Goal: Check status: Check status

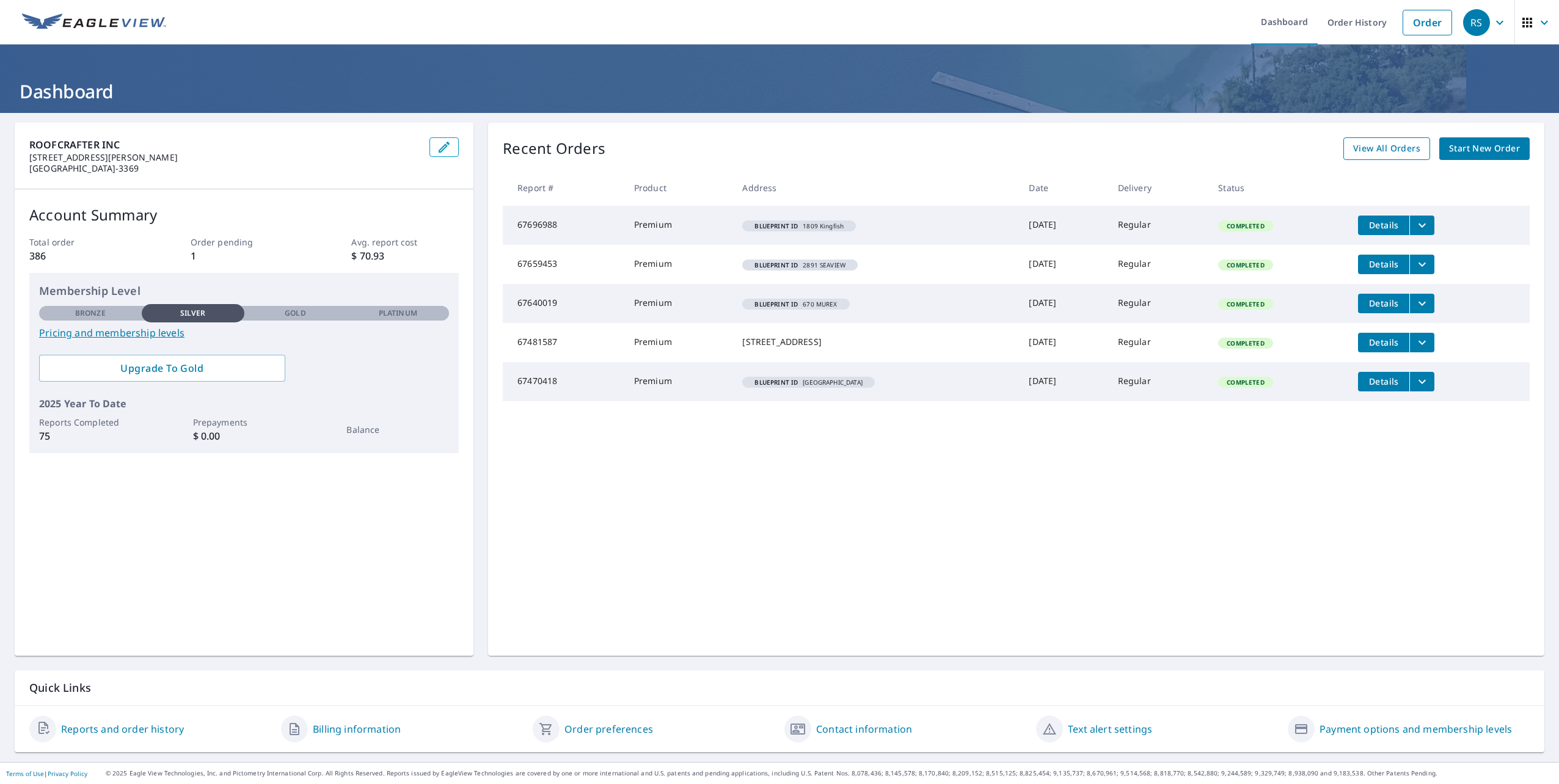
click at [1387, 150] on span "View All Orders" at bounding box center [1387, 149] width 67 height 16
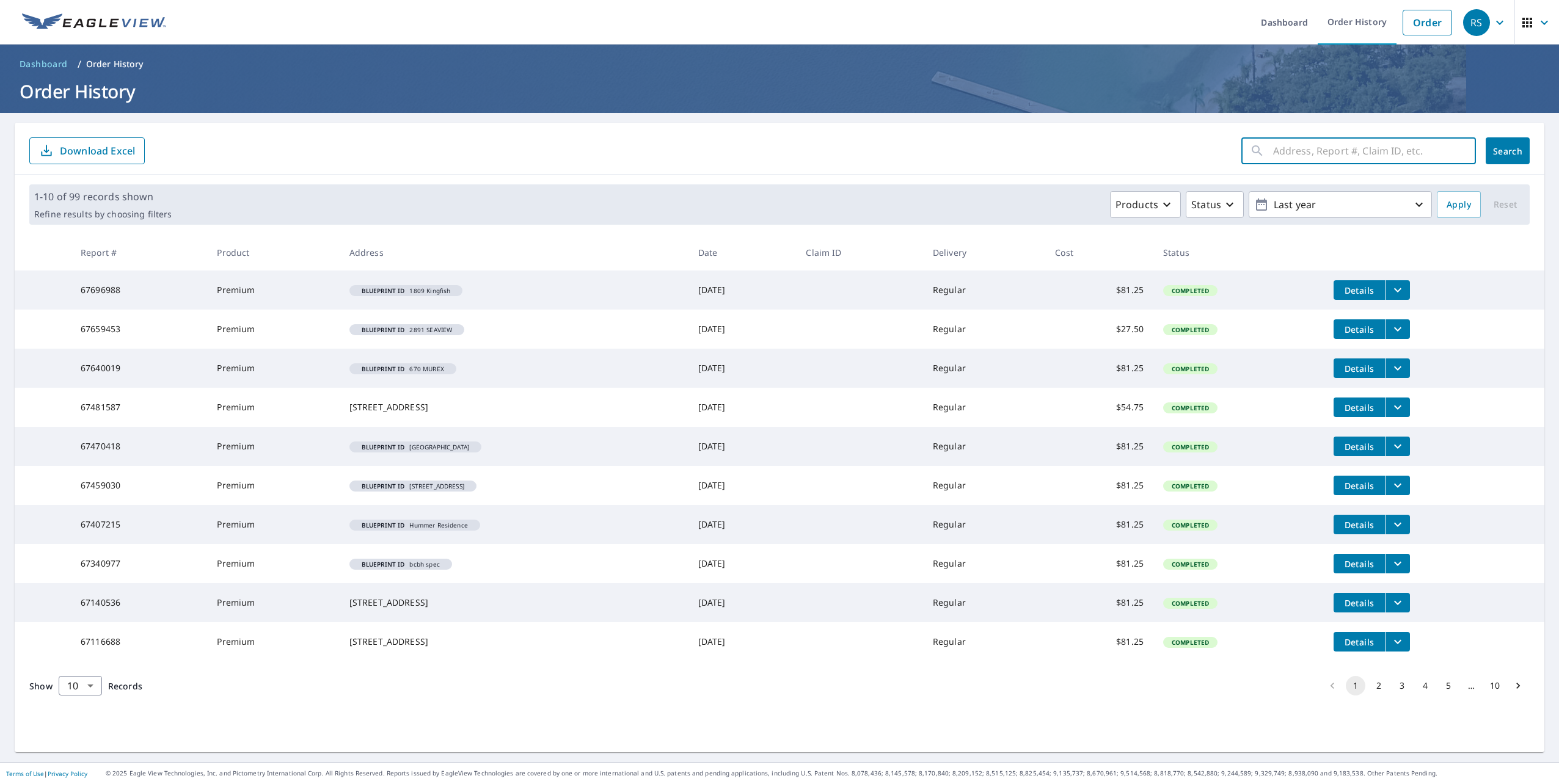
click at [1310, 149] on input "text" at bounding box center [1374, 151] width 203 height 35
type input "3440"
click at [1507, 153] on span "Search" at bounding box center [1508, 151] width 25 height 12
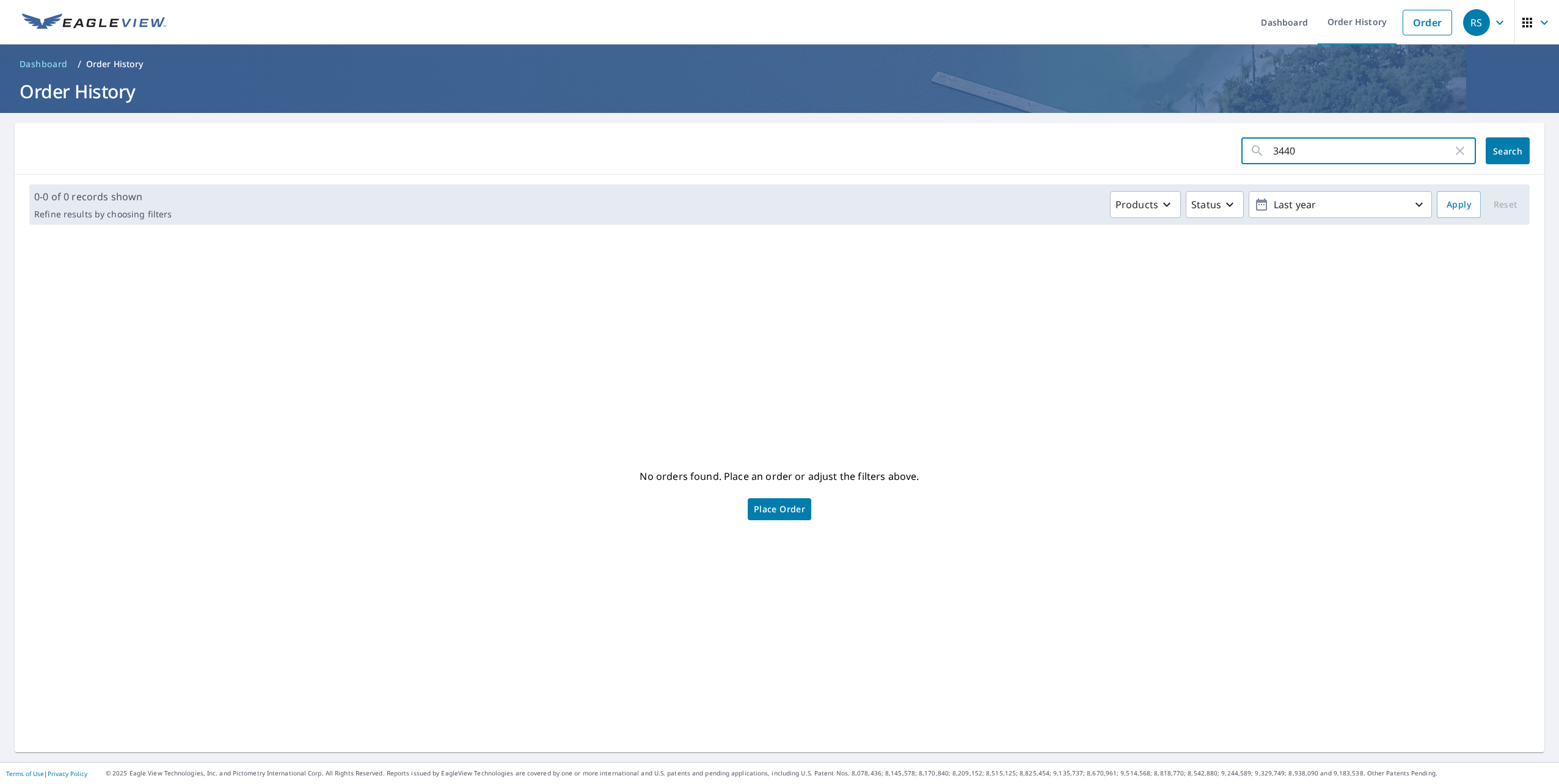
click at [1292, 153] on input "3440" at bounding box center [1362, 151] width 179 height 35
type input "3"
click at [1339, 18] on link "Order History" at bounding box center [1357, 22] width 79 height 44
click at [1349, 22] on link "Order History" at bounding box center [1357, 22] width 79 height 44
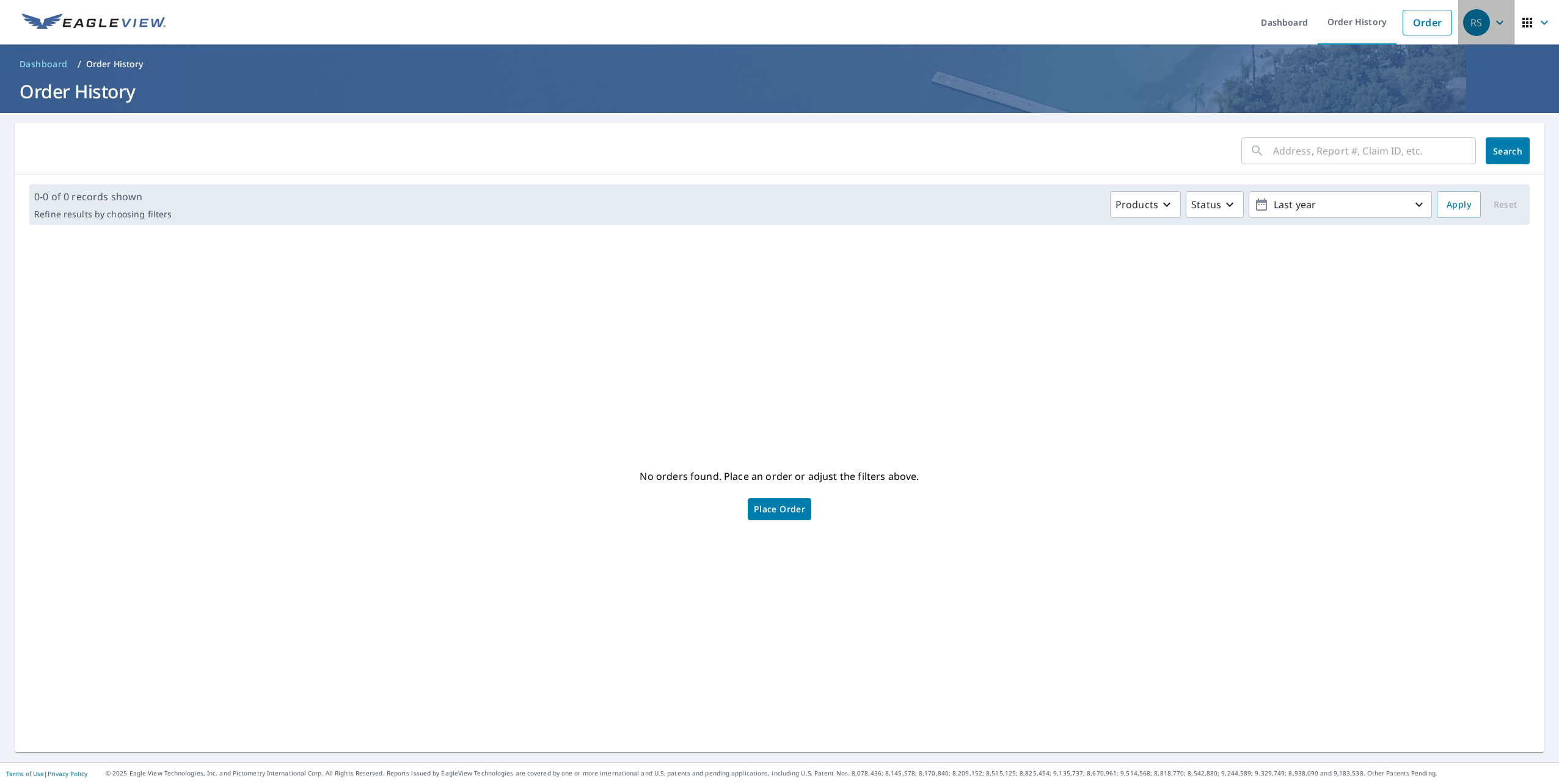
click at [1464, 24] on div "RS" at bounding box center [1476, 22] width 27 height 27
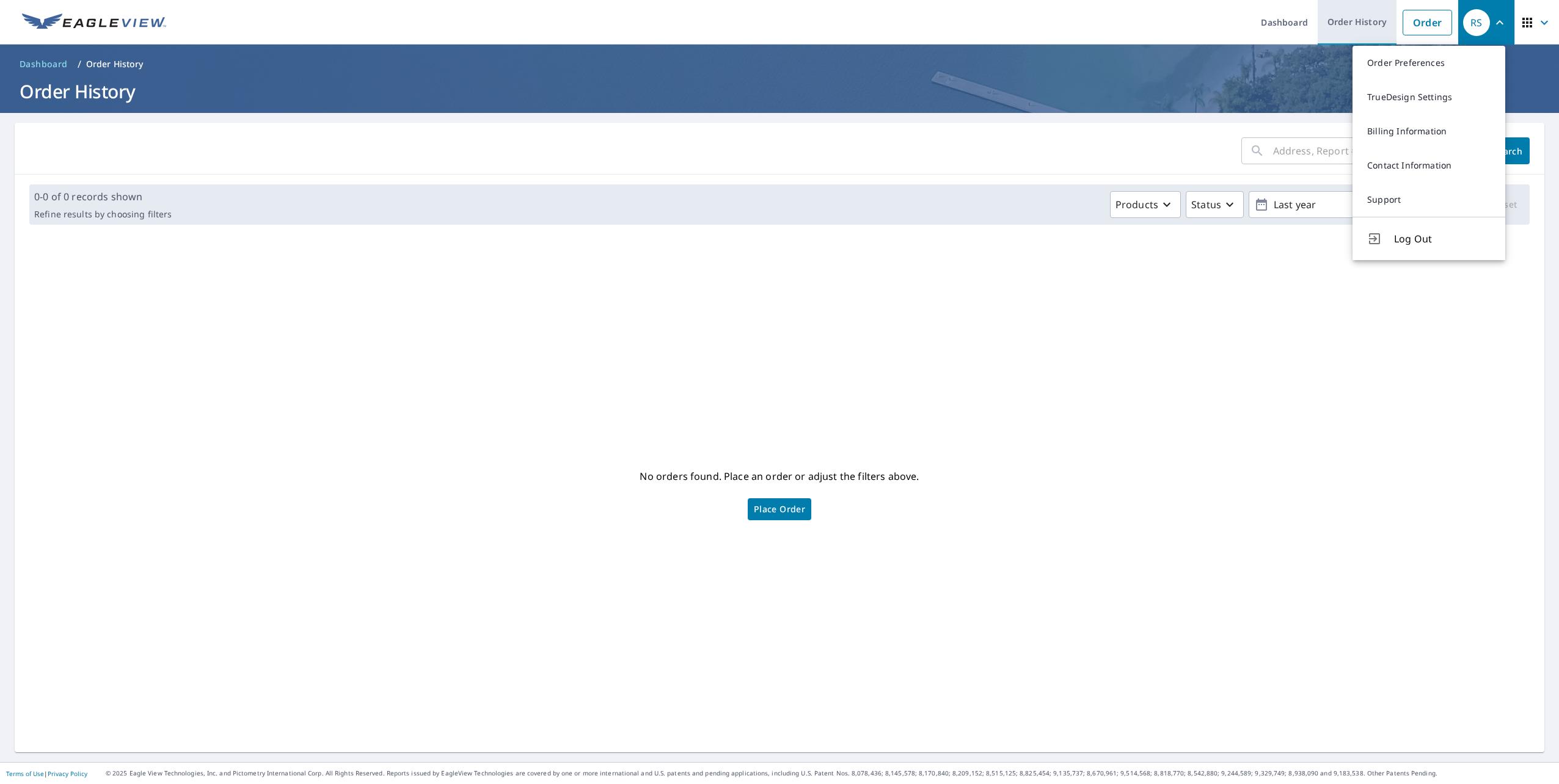
click at [1349, 28] on link "Order History" at bounding box center [1357, 22] width 79 height 44
